Goal: Information Seeking & Learning: Find specific fact

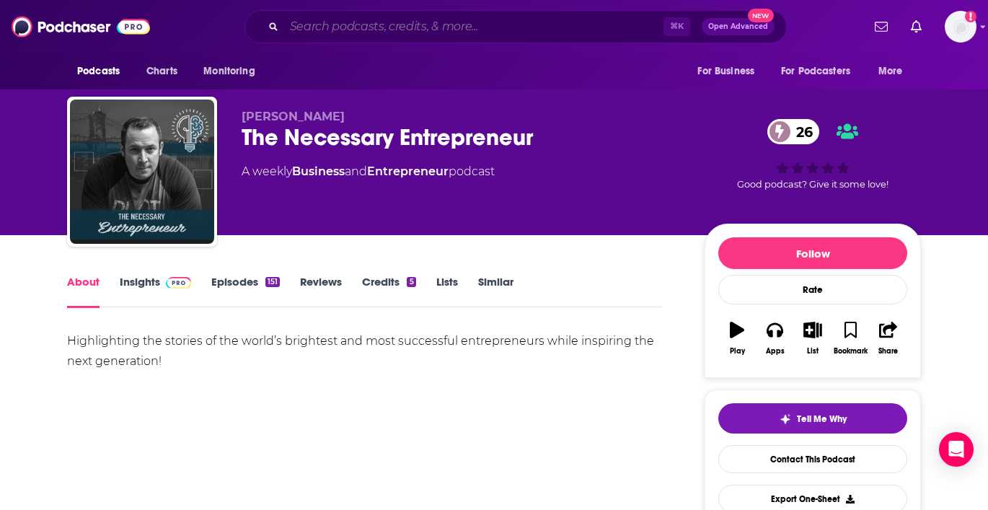
click at [374, 28] on input "Search podcasts, credits, & more..." at bounding box center [473, 26] width 379 height 23
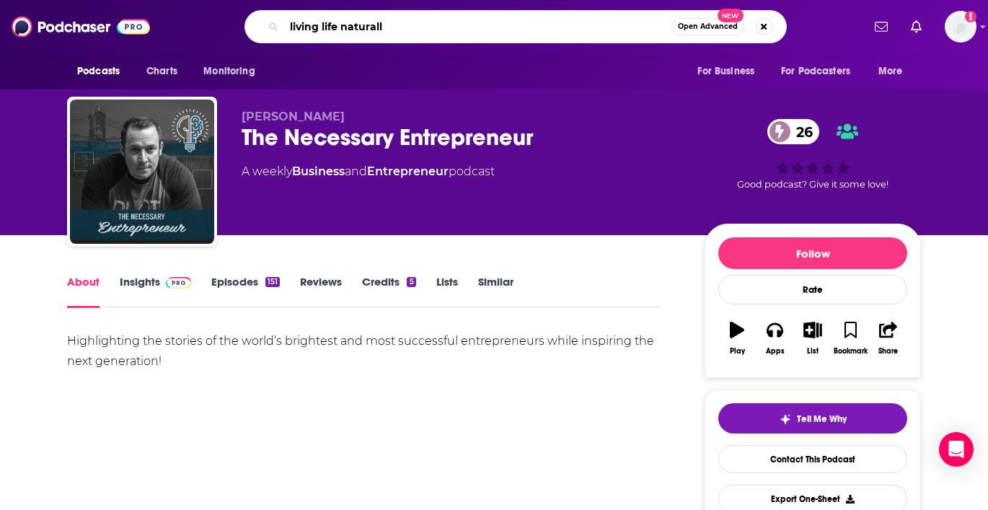
type input "living life naturally"
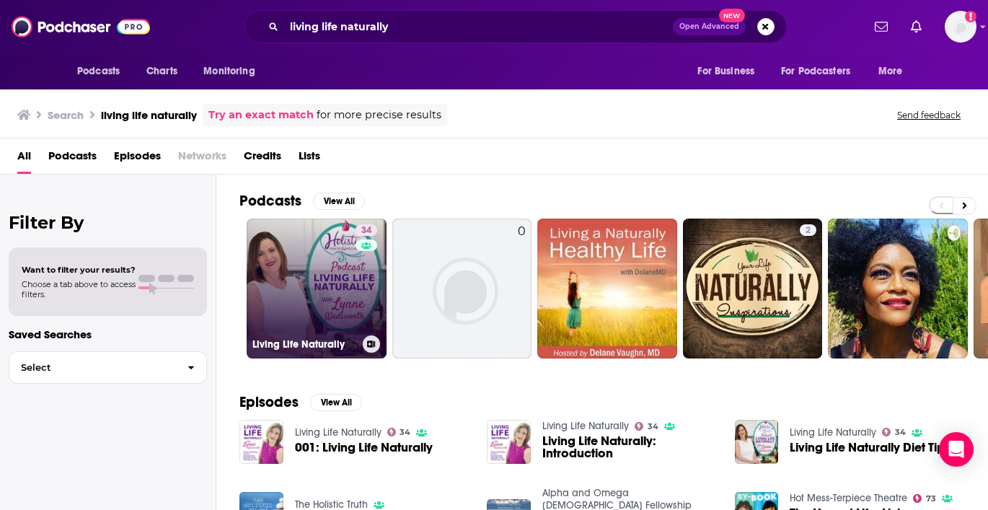
click at [322, 276] on link "34 Living Life Naturally" at bounding box center [317, 288] width 140 height 140
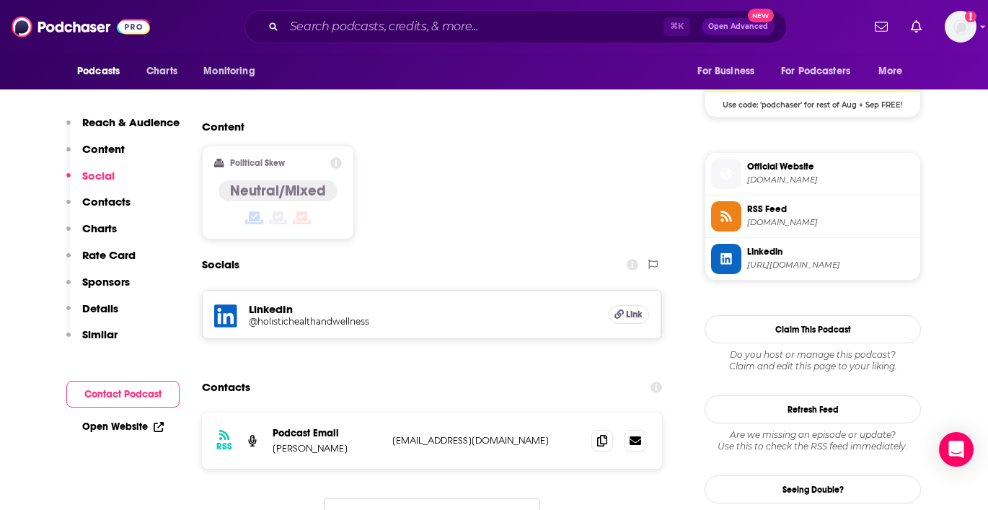
scroll to position [1102, 0]
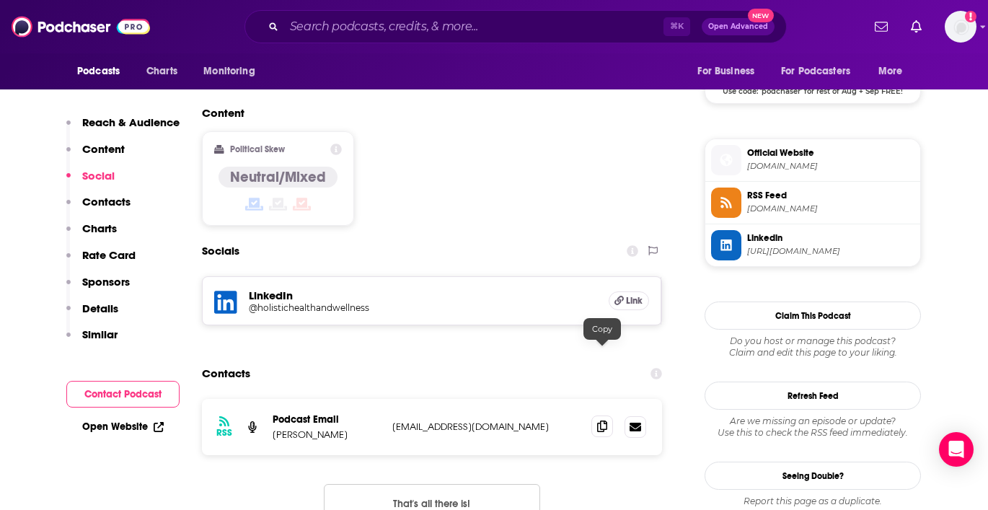
click at [602, 420] on icon at bounding box center [602, 426] width 10 height 12
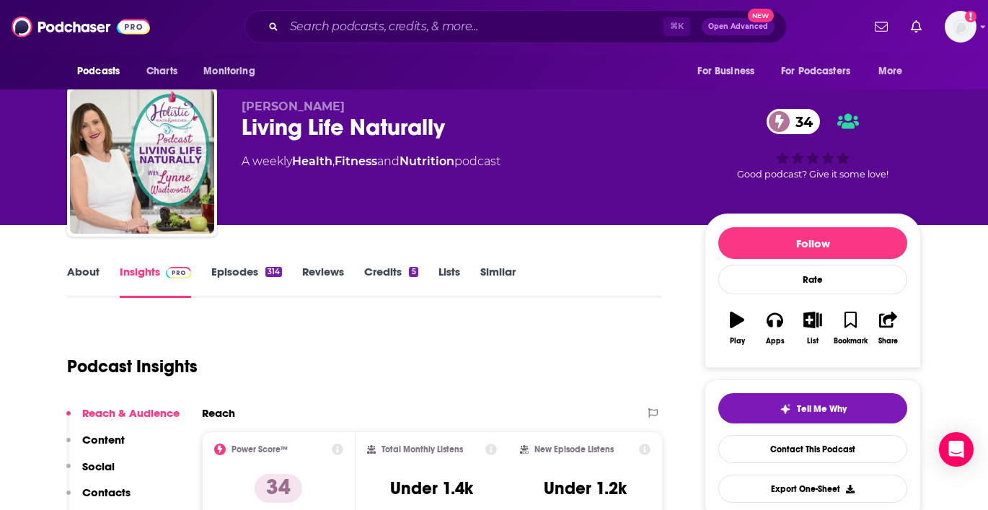
scroll to position [0, 0]
